Goal: Task Accomplishment & Management: Manage account settings

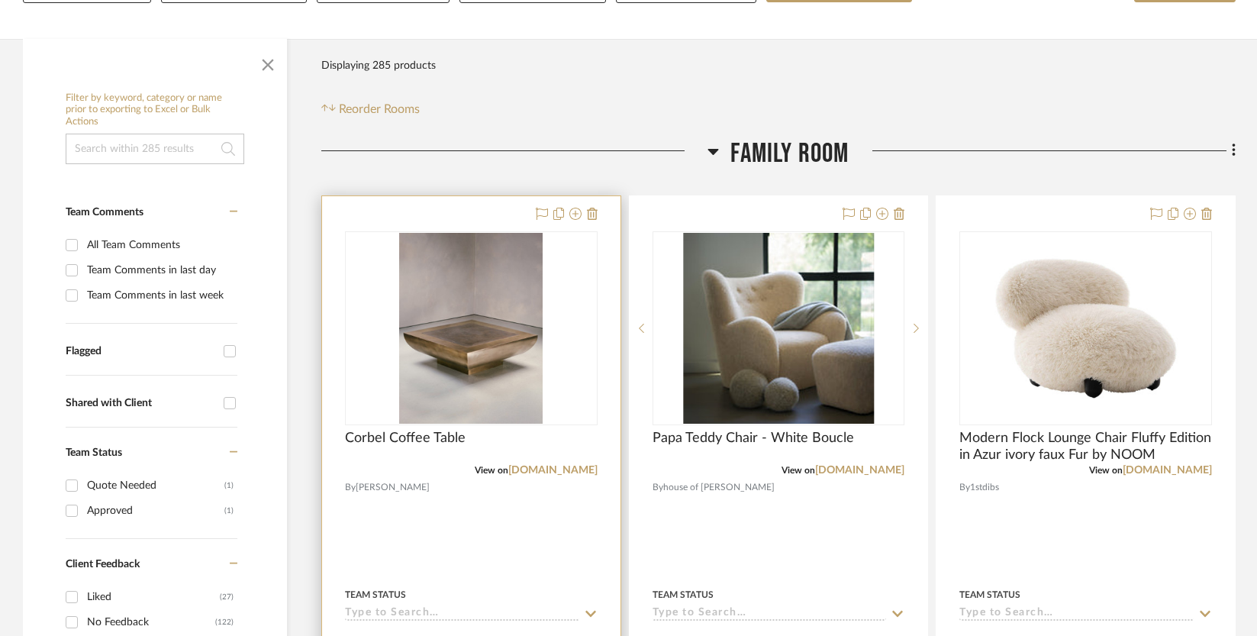
scroll to position [343, 0]
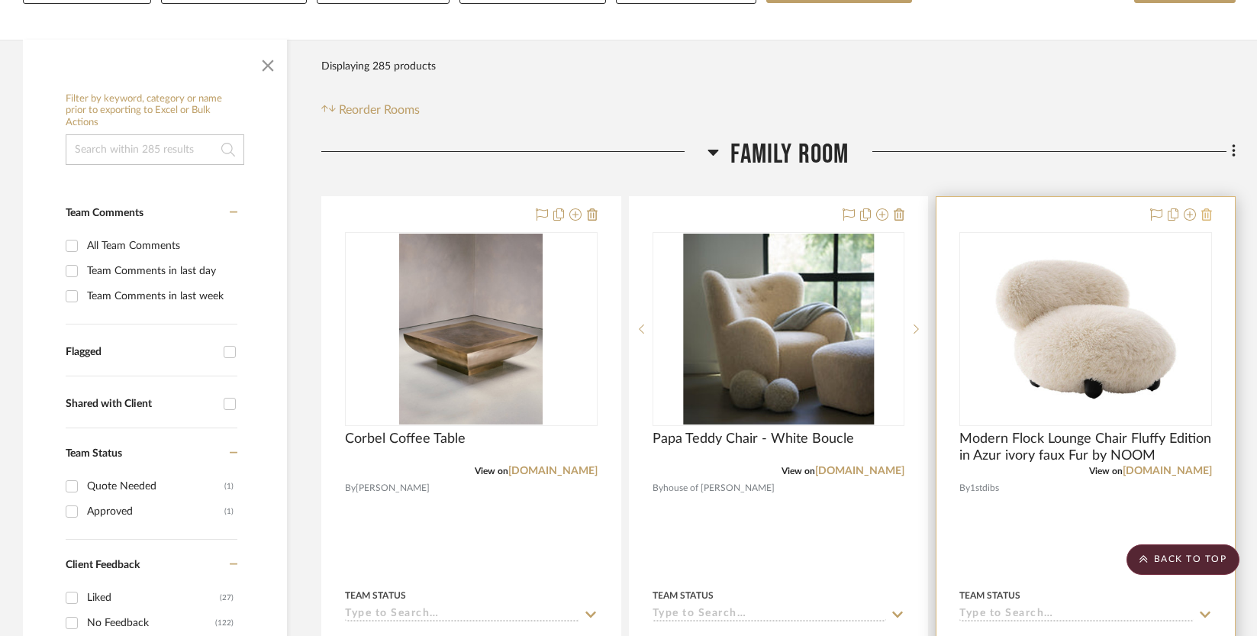
click at [1206, 208] on icon at bounding box center [1206, 214] width 11 height 12
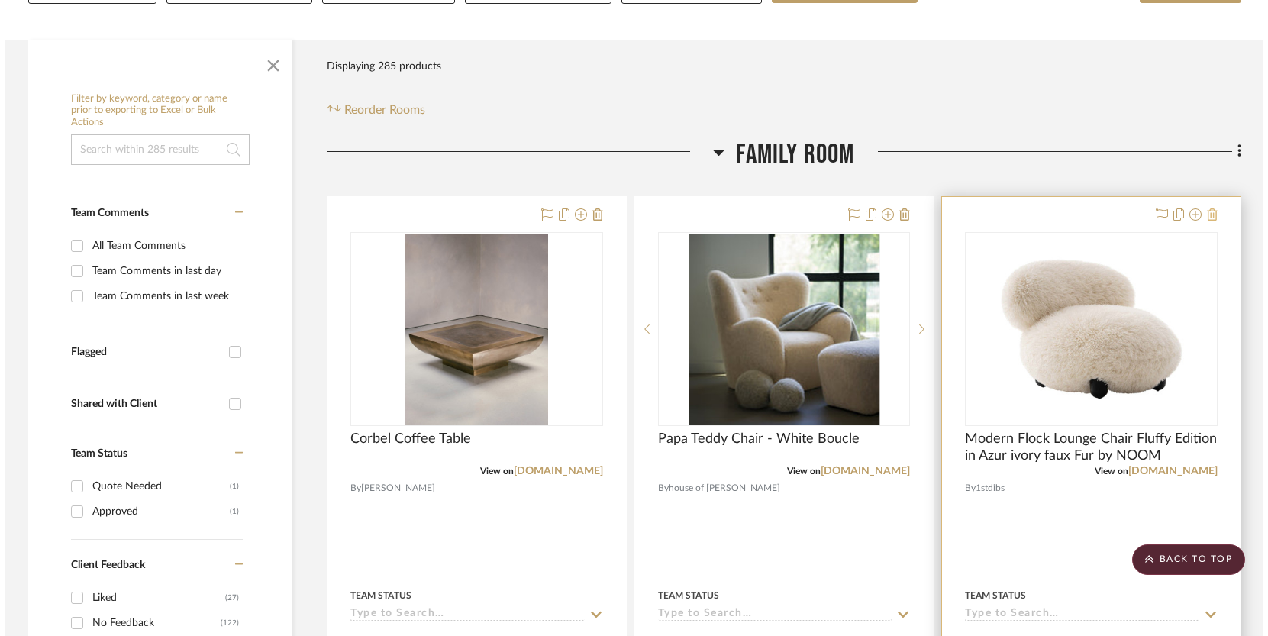
scroll to position [0, 0]
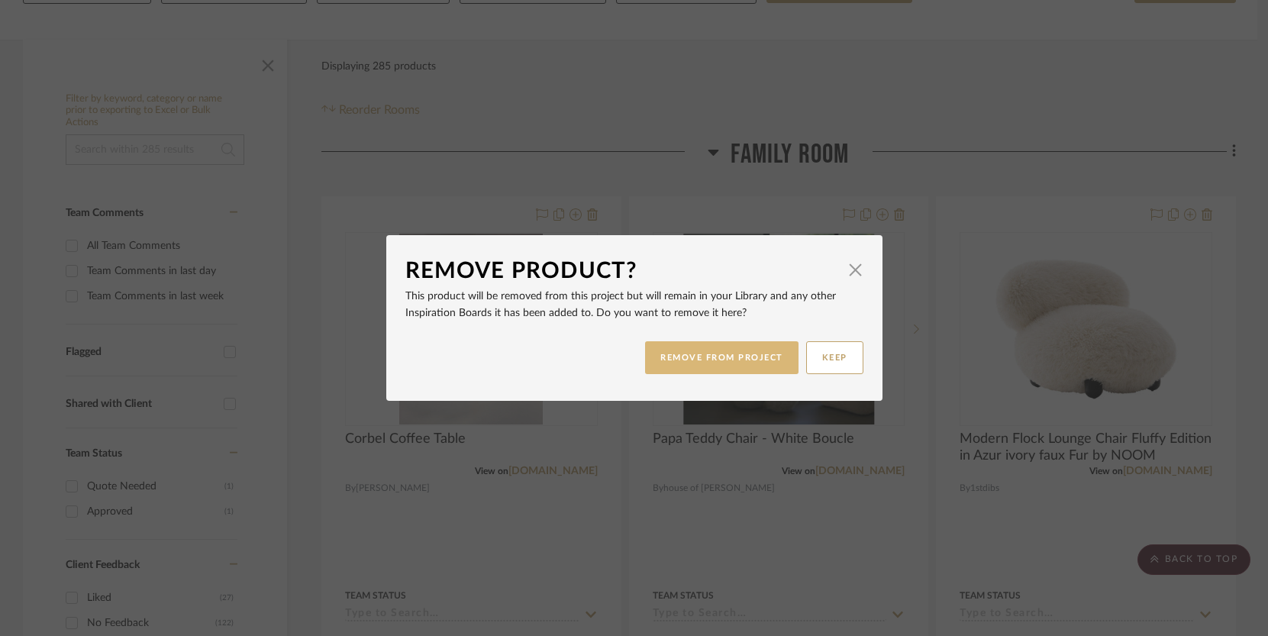
click at [688, 366] on button "REMOVE FROM PROJECT" at bounding box center [721, 357] width 153 height 33
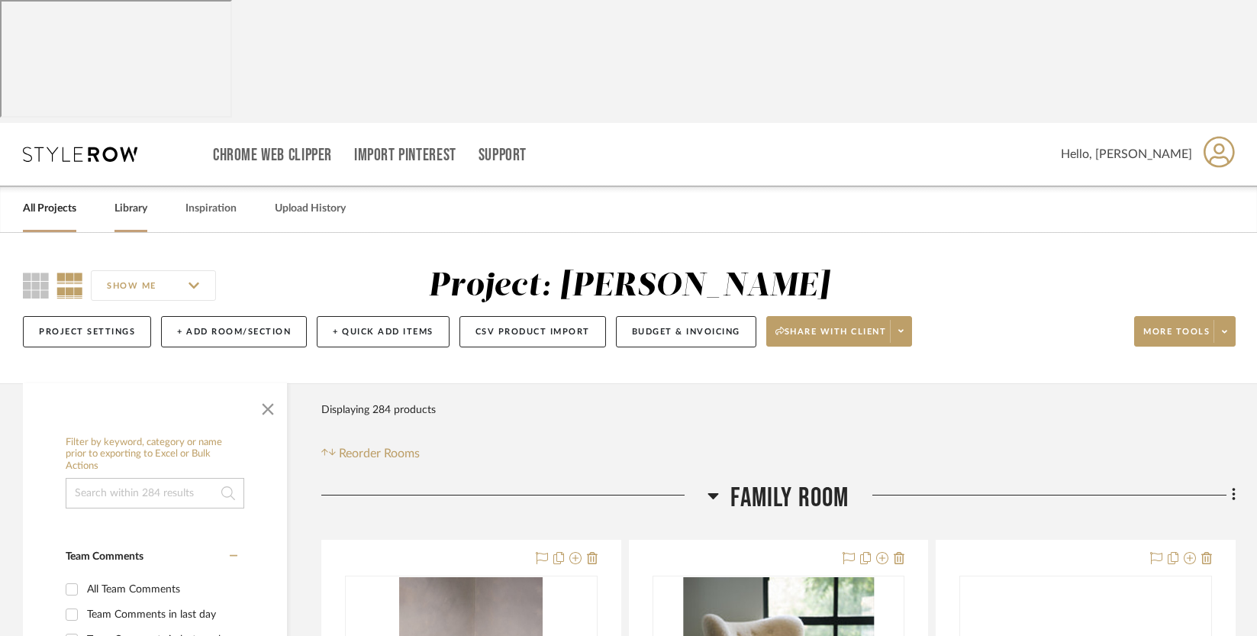
click at [128, 198] on link "Library" at bounding box center [130, 208] width 33 height 21
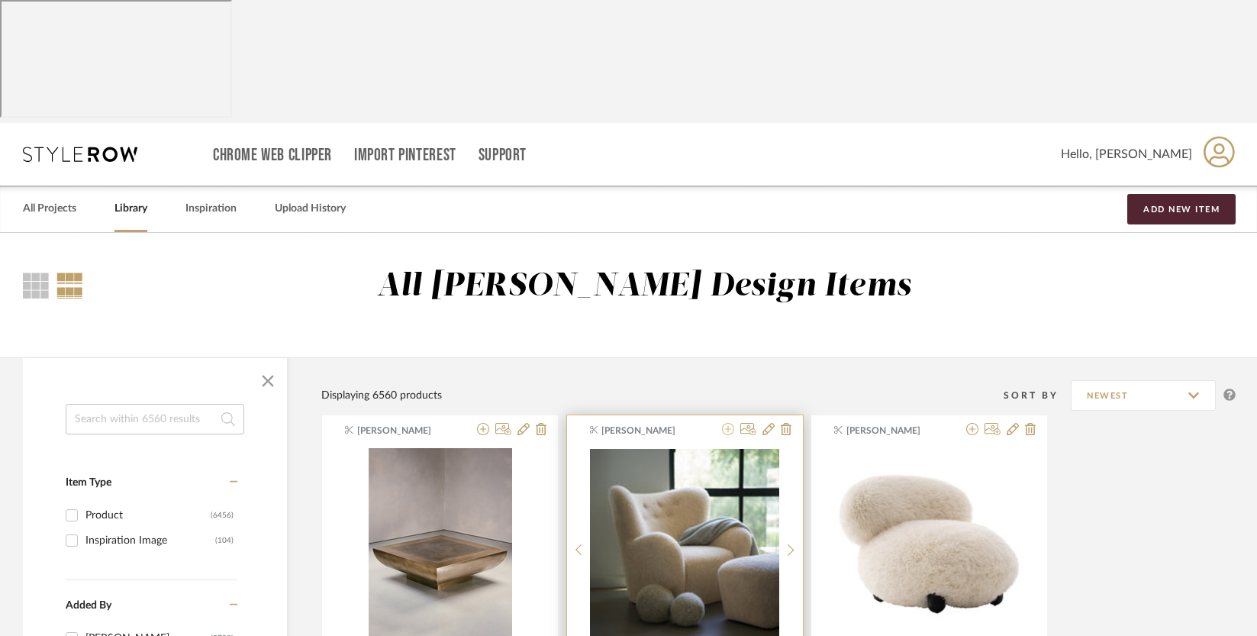
click at [729, 423] on icon at bounding box center [728, 429] width 12 height 12
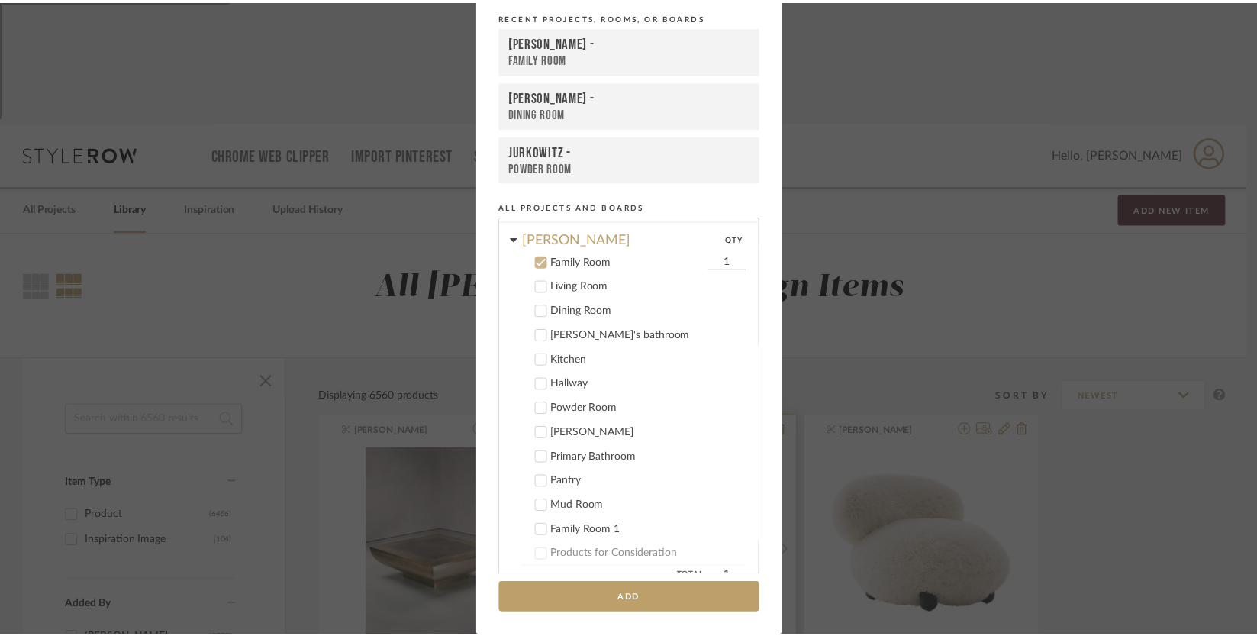
scroll to position [53, 0]
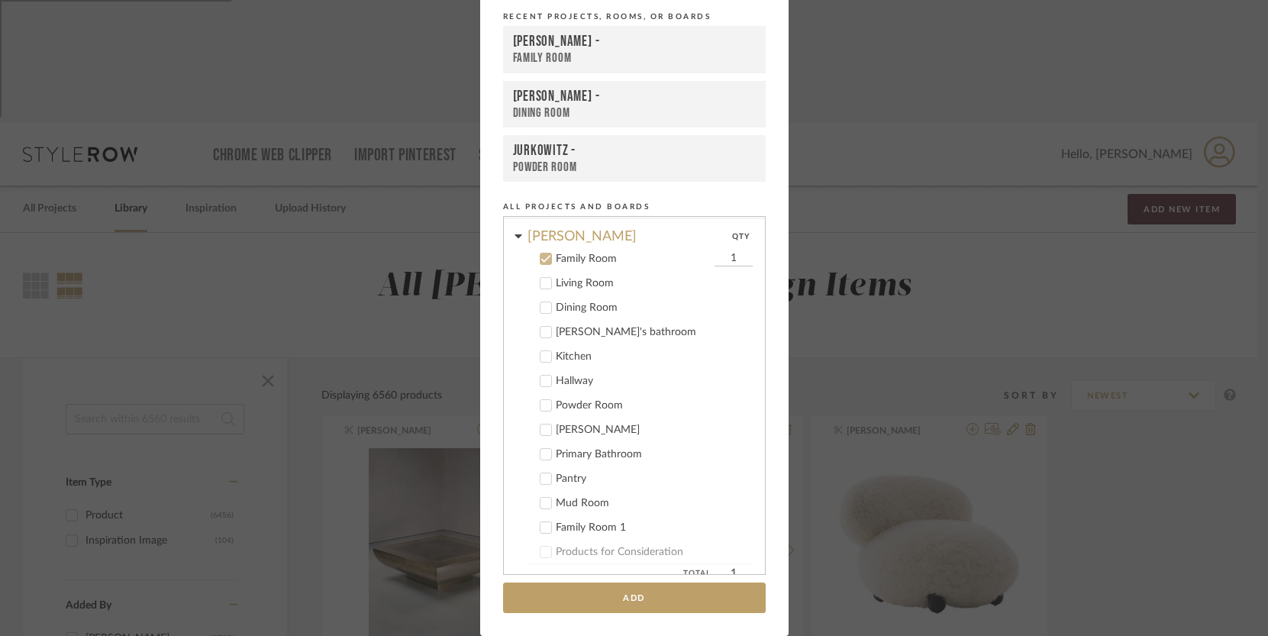
click at [542, 261] on icon at bounding box center [545, 258] width 11 height 11
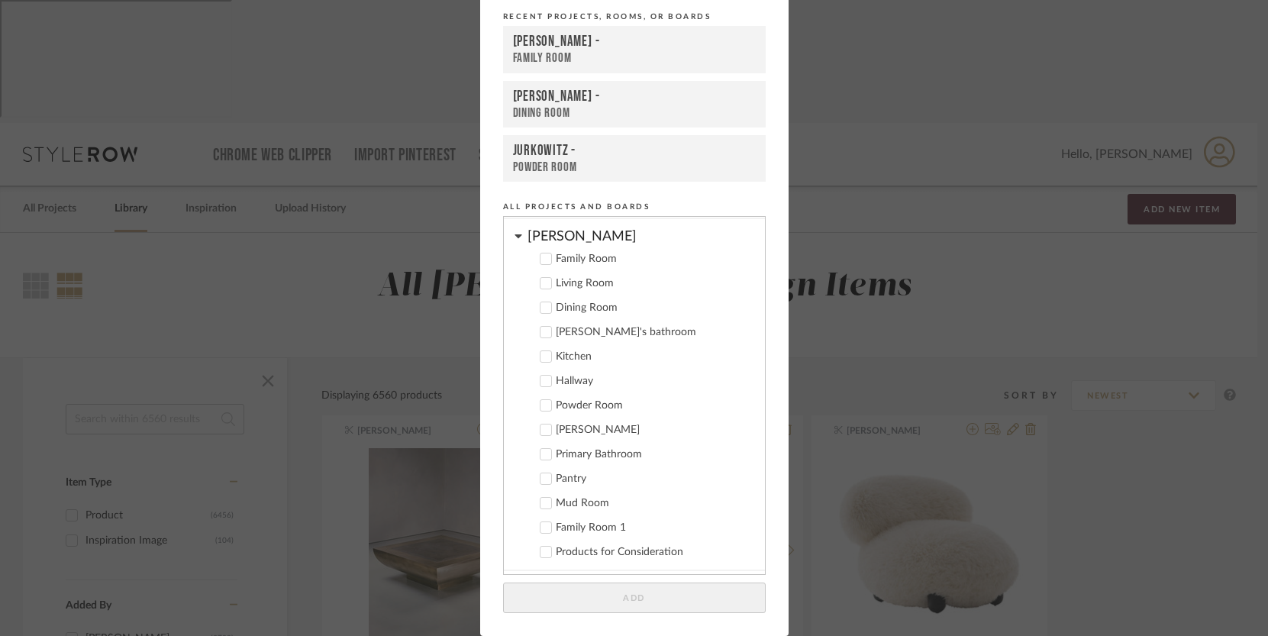
click at [937, 592] on div "Add to Projects Recent Projects, Rooms, or Boards [PERSON_NAME] - Family Room […" at bounding box center [634, 318] width 1268 height 636
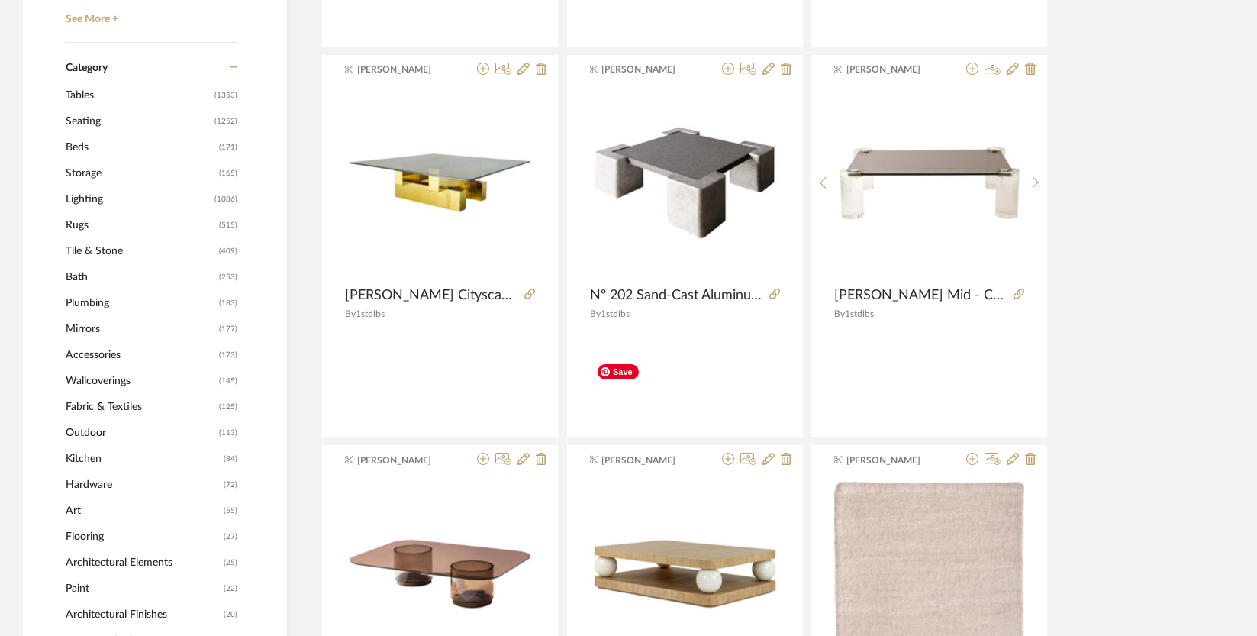
scroll to position [0, 0]
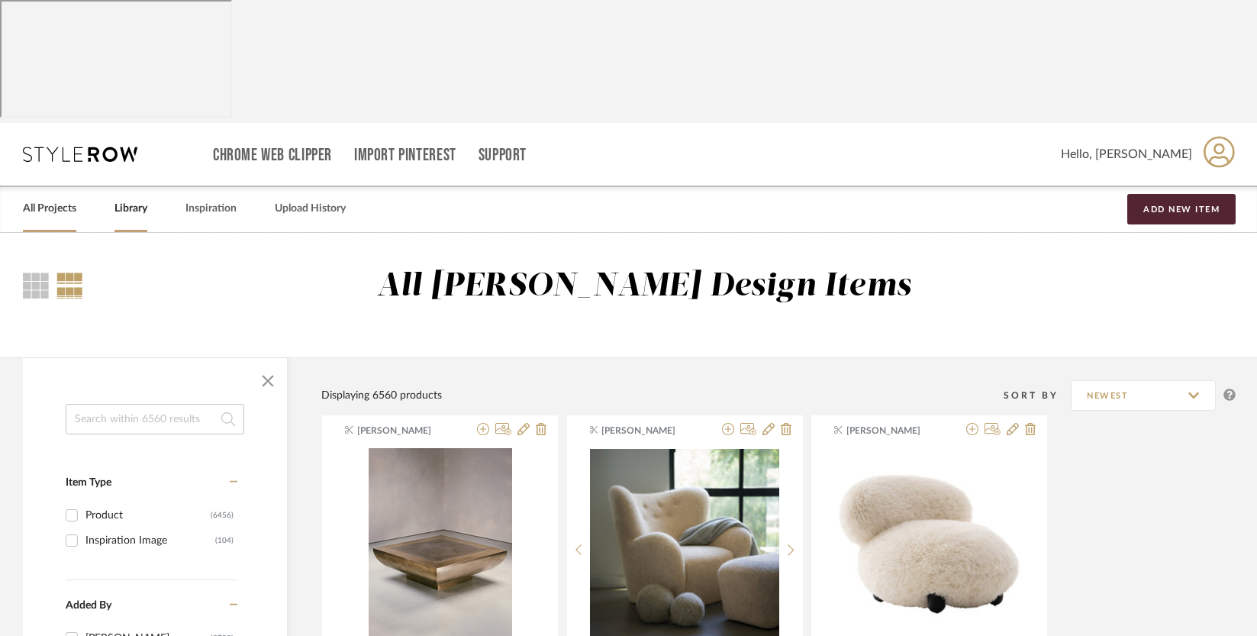
click at [32, 198] on link "All Projects" at bounding box center [49, 208] width 53 height 21
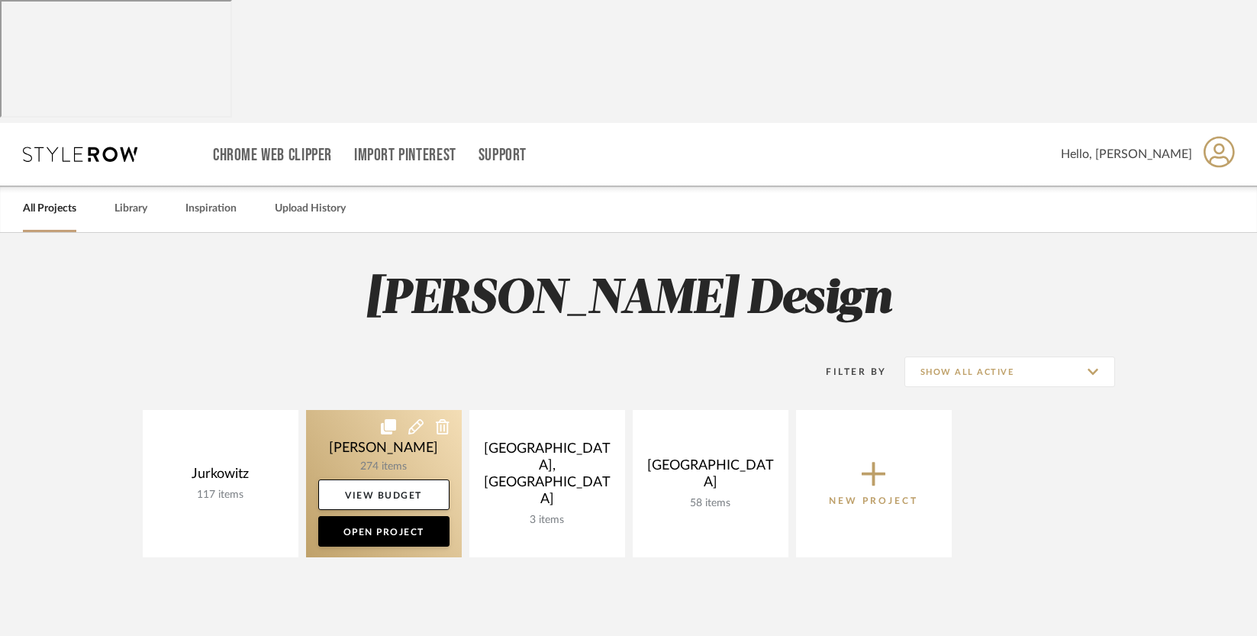
click at [372, 410] on link at bounding box center [384, 483] width 156 height 147
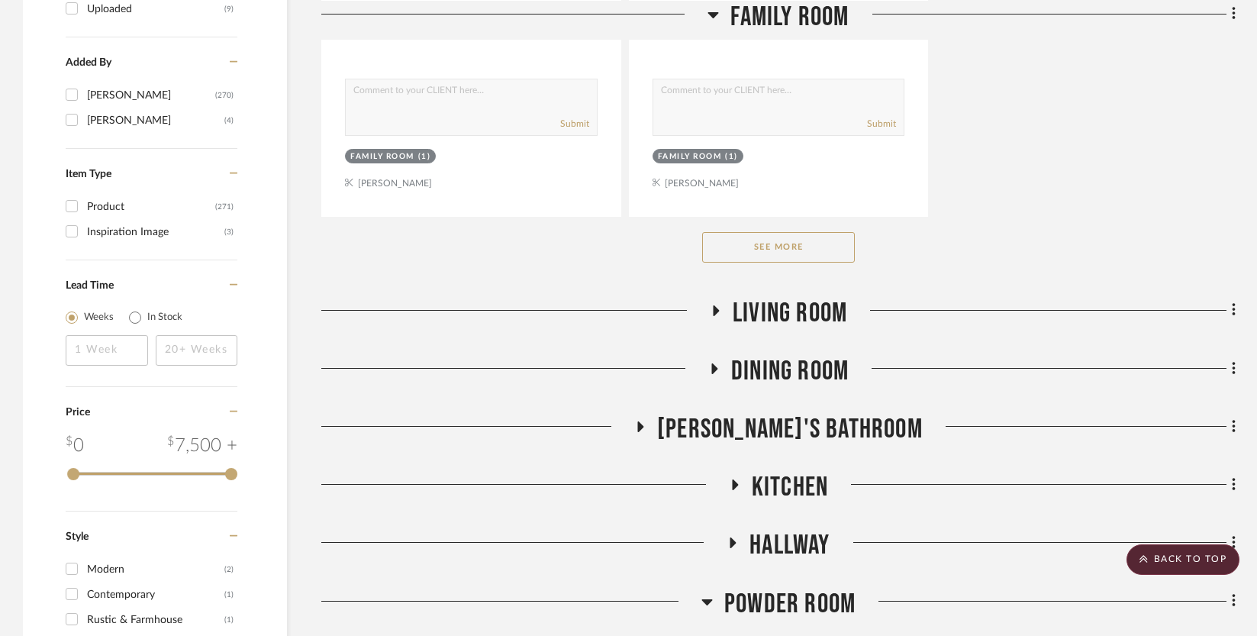
scroll to position [2412, 0]
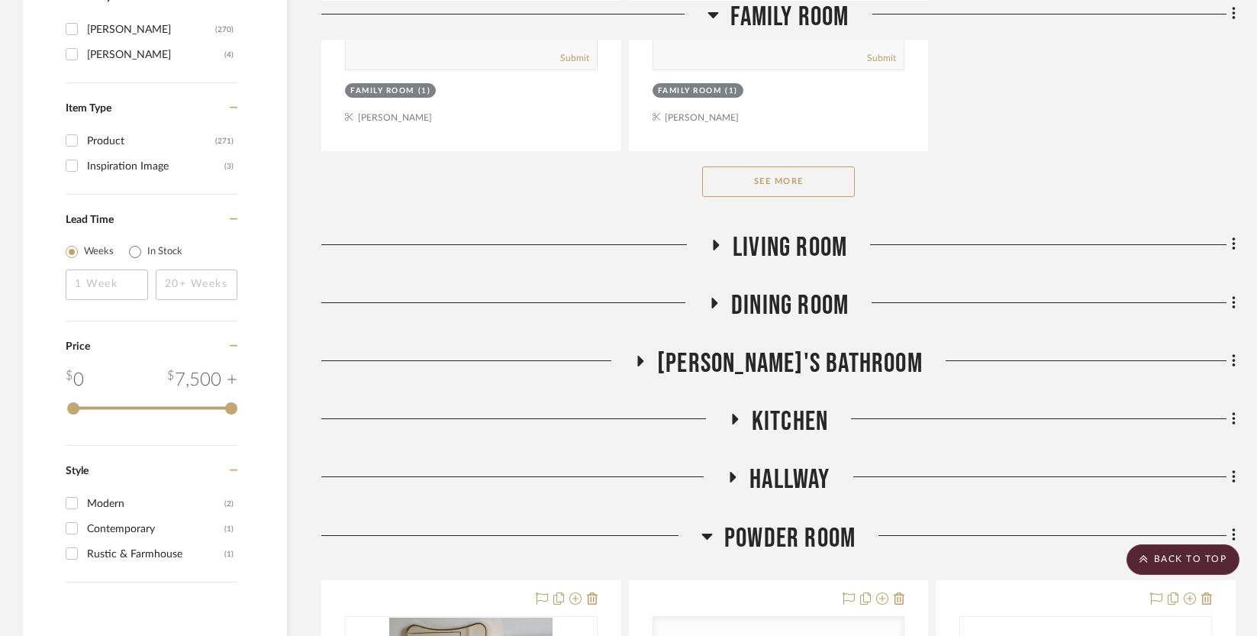
click at [732, 414] on icon at bounding box center [735, 419] width 6 height 11
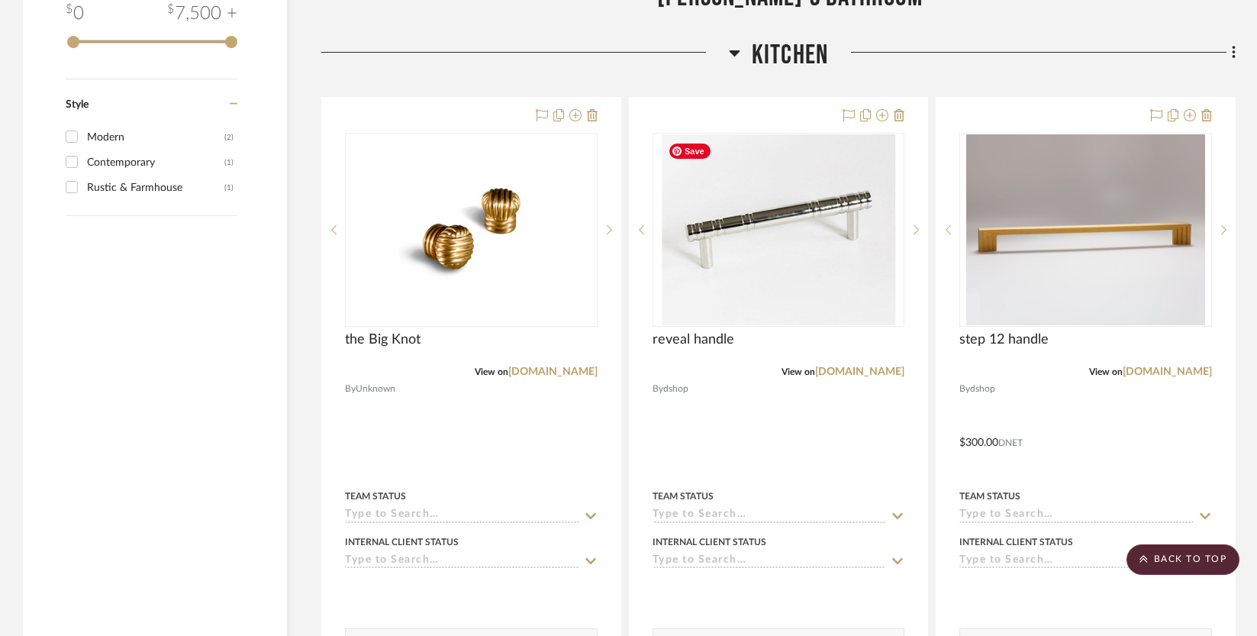
scroll to position [2777, 0]
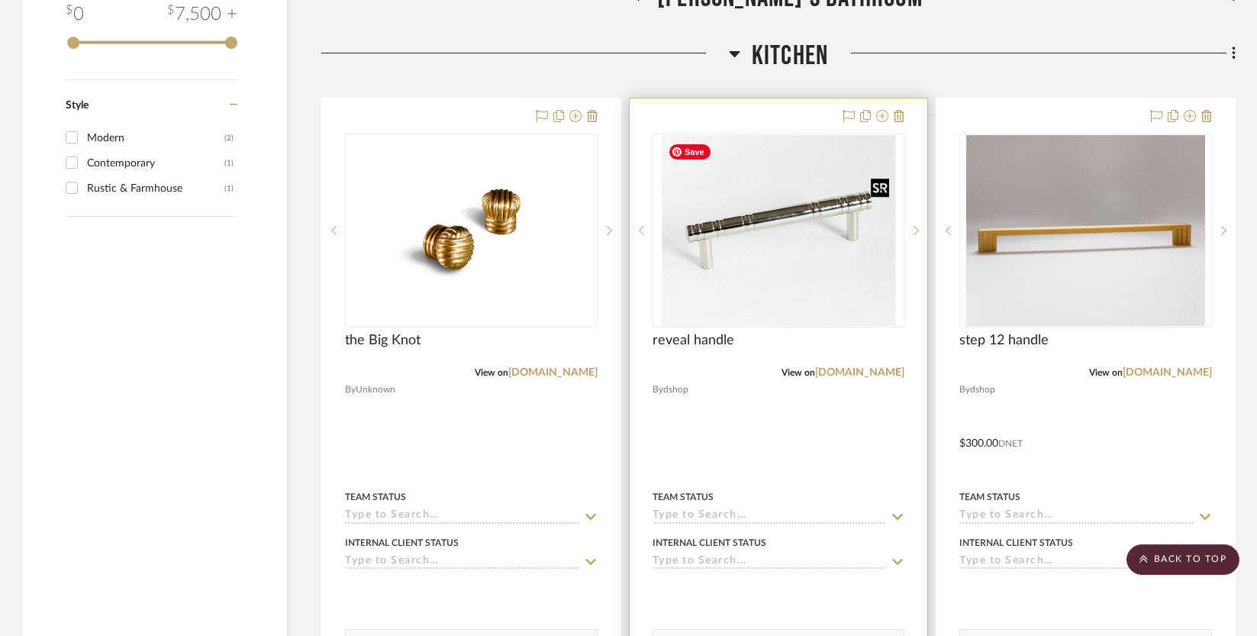
click at [775, 252] on img "0" at bounding box center [779, 230] width 234 height 191
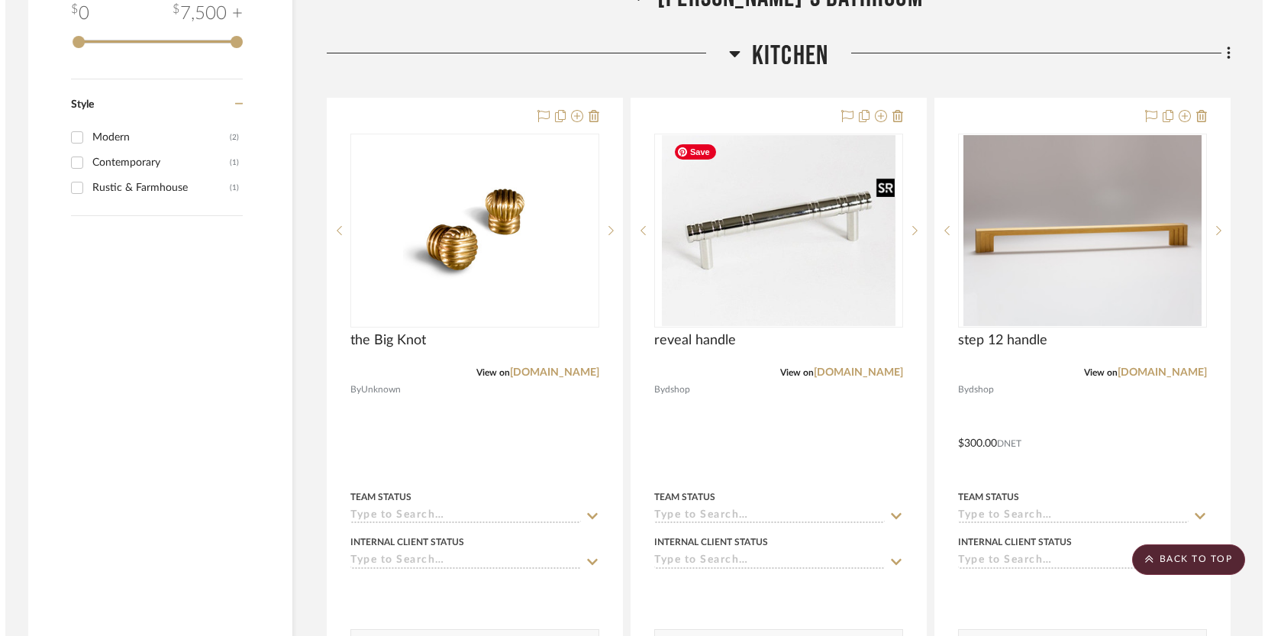
scroll to position [0, 0]
